Goal: Task Accomplishment & Management: Complete application form

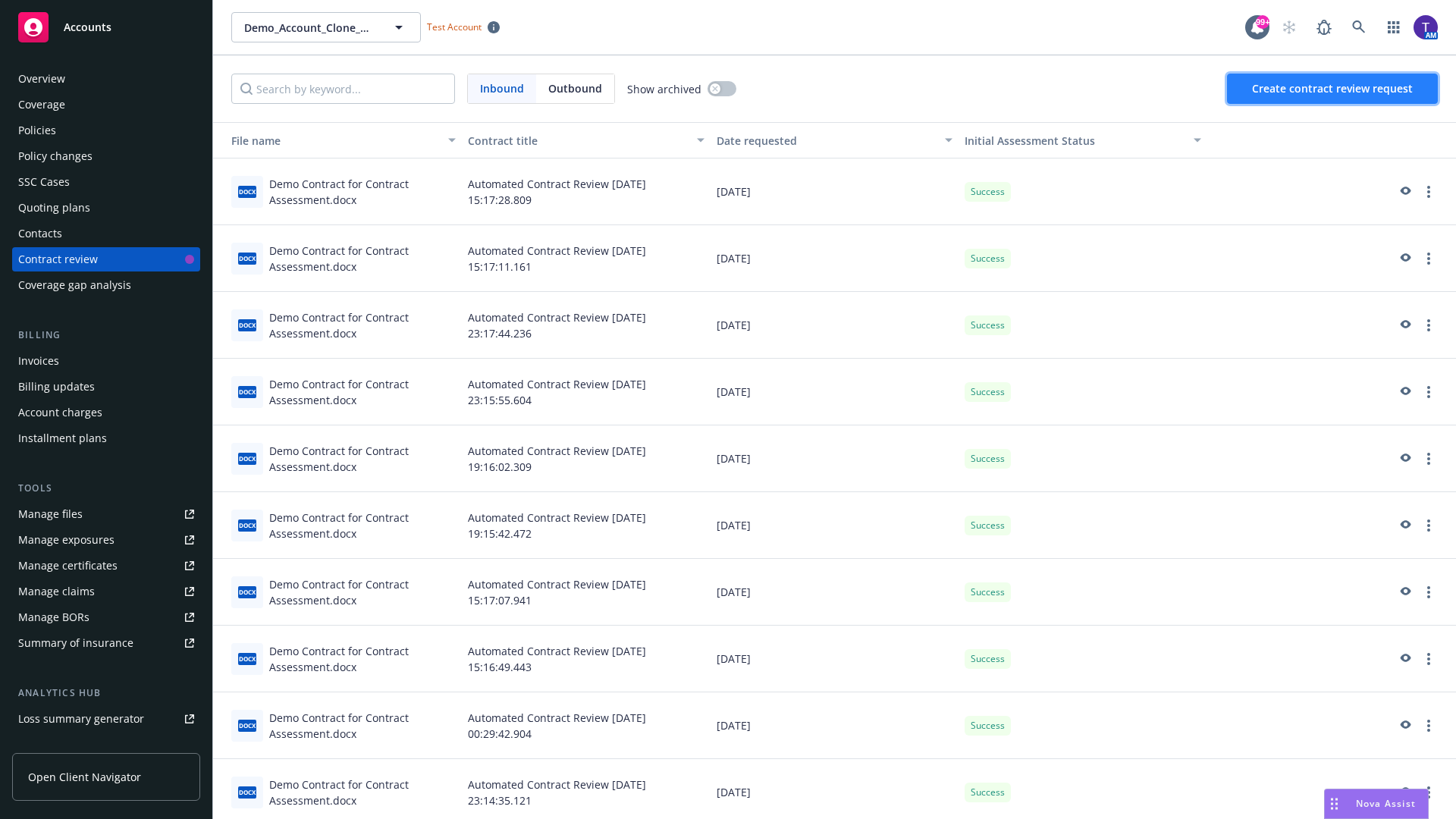
click at [1333, 89] on span "Create contract review request" at bounding box center [1332, 88] width 161 height 15
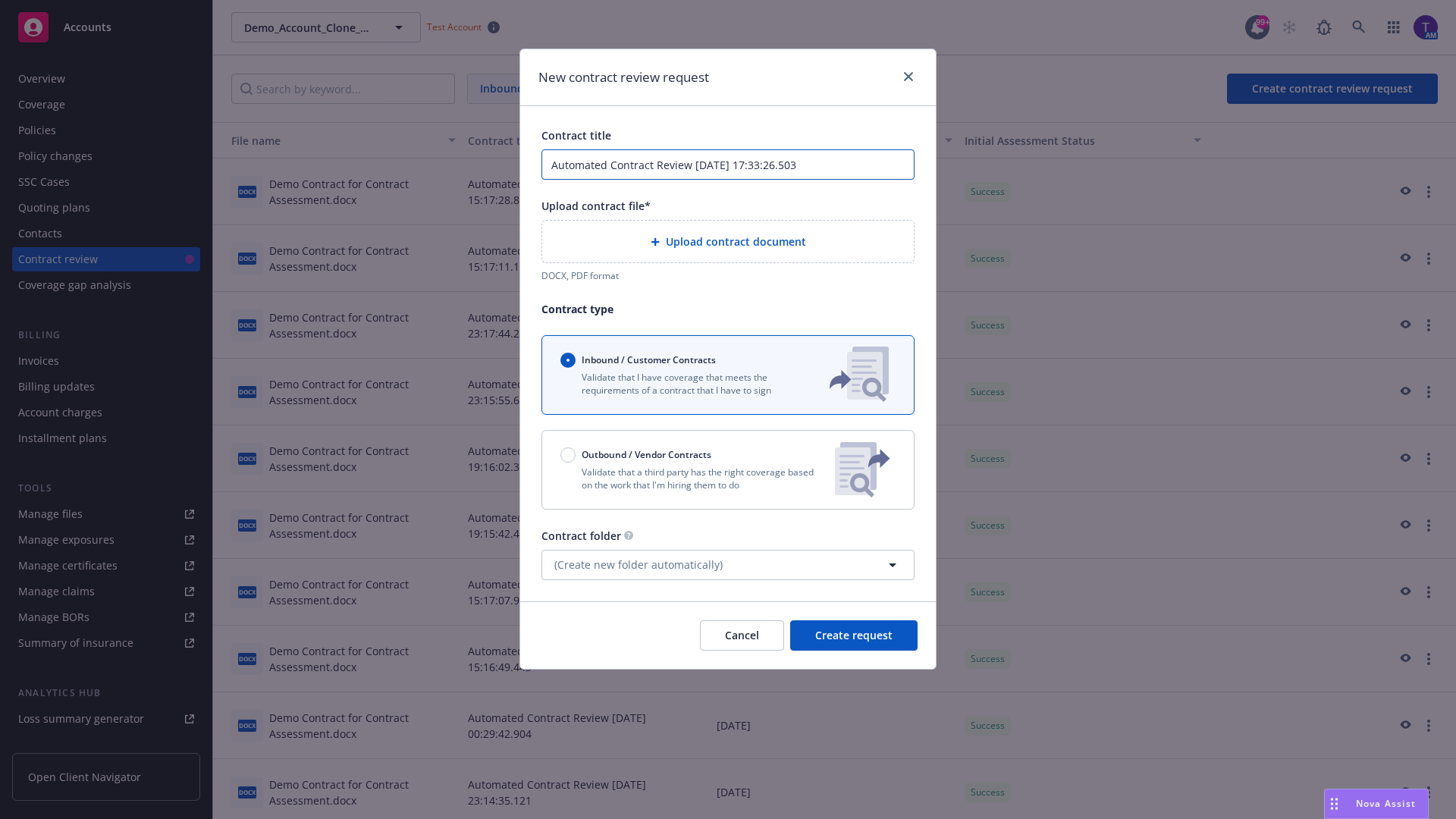
type input "Automated Contract Review [DATE] 17:33:26.503"
click at [728, 470] on p "Validate that a third party has the right coverage based on the work that I'm h…" at bounding box center [691, 479] width 262 height 26
radio input "false"
radio input "true"
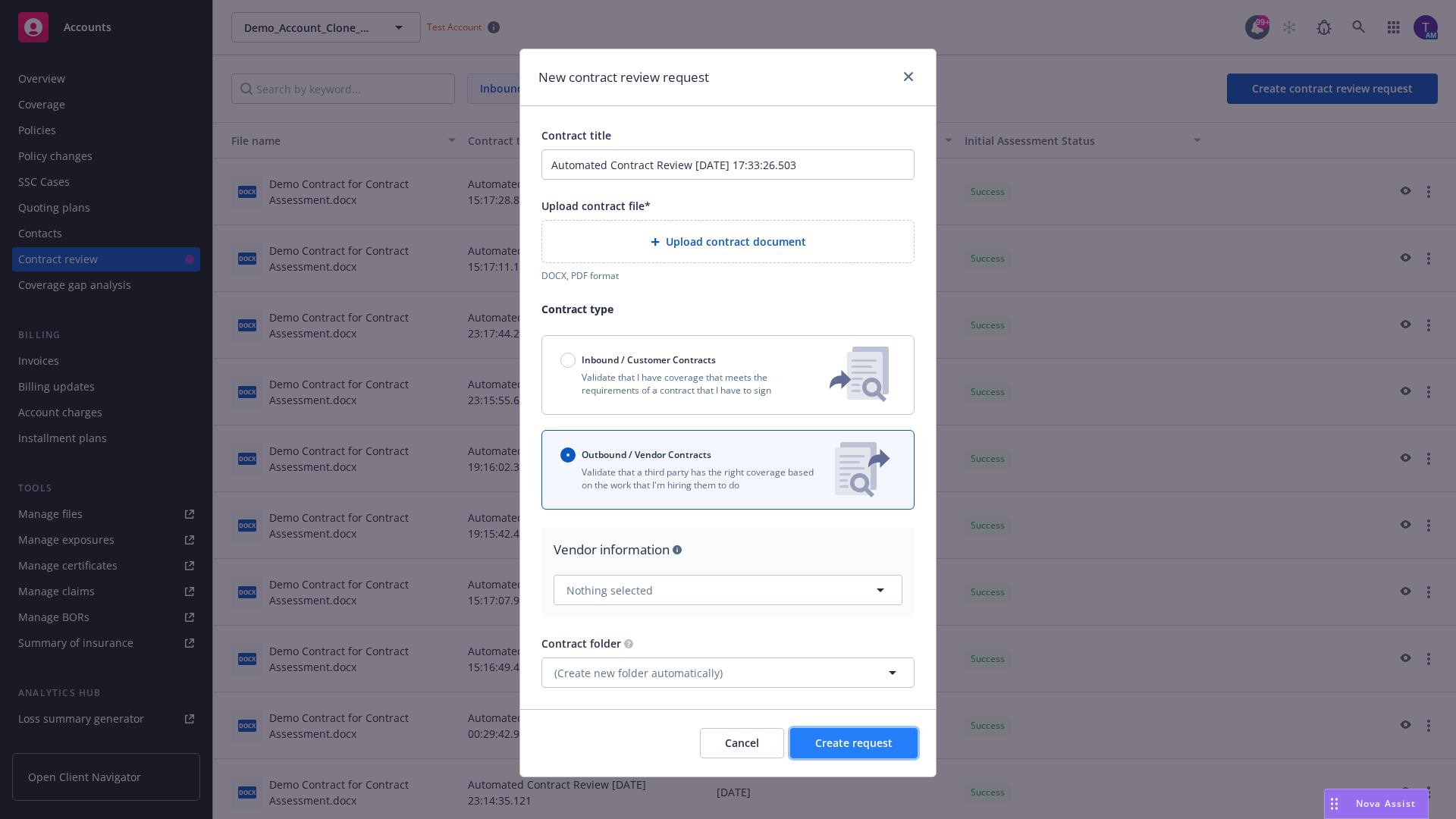
click at [854, 736] on span "Create request" at bounding box center [853, 743] width 77 height 15
